Goal: Task Accomplishment & Management: Manage account settings

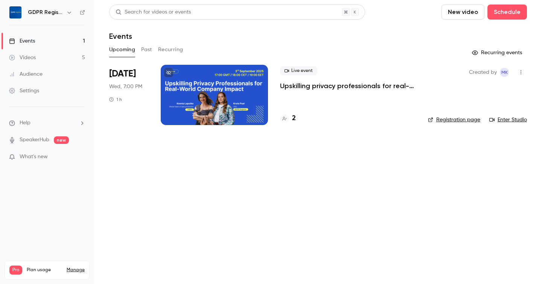
click at [195, 91] on div at bounding box center [214, 95] width 107 height 60
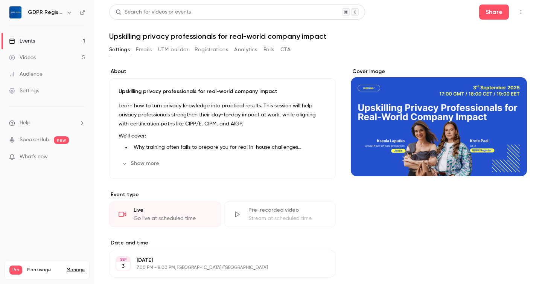
click at [208, 52] on button "Registrations" at bounding box center [212, 50] width 34 height 12
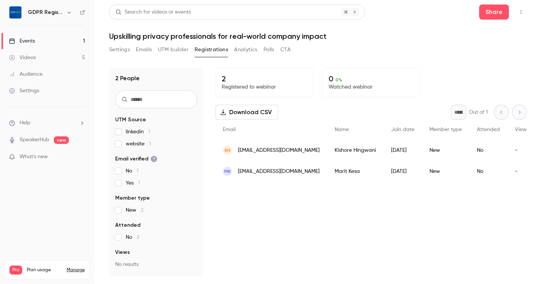
click at [369, 46] on div "Settings Emails UTM builder Registrations Analytics Polls CTA" at bounding box center [318, 51] width 418 height 15
